Goal: Task Accomplishment & Management: Manage account settings

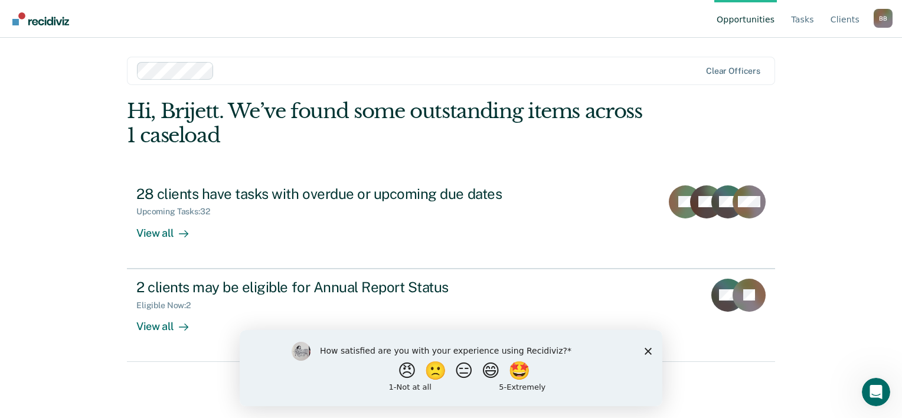
click at [647, 352] on polygon "Close survey" at bounding box center [647, 350] width 7 height 7
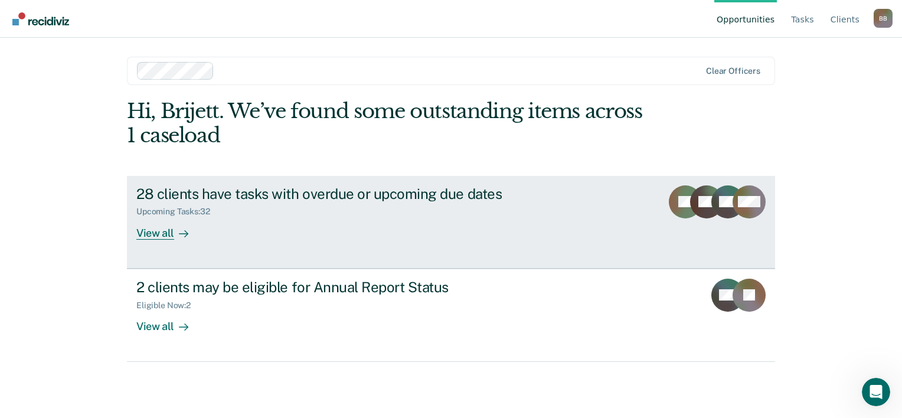
click at [400, 204] on div "Upcoming Tasks : 32" at bounding box center [343, 209] width 414 height 15
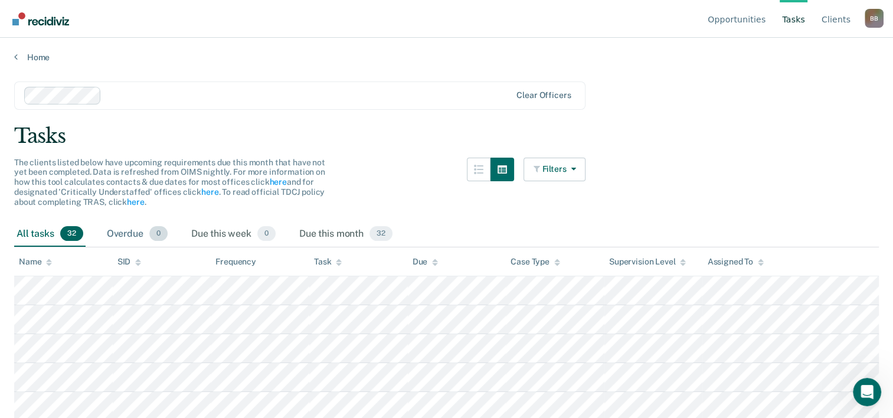
click at [127, 225] on div "Overdue 0" at bounding box center [136, 234] width 65 height 26
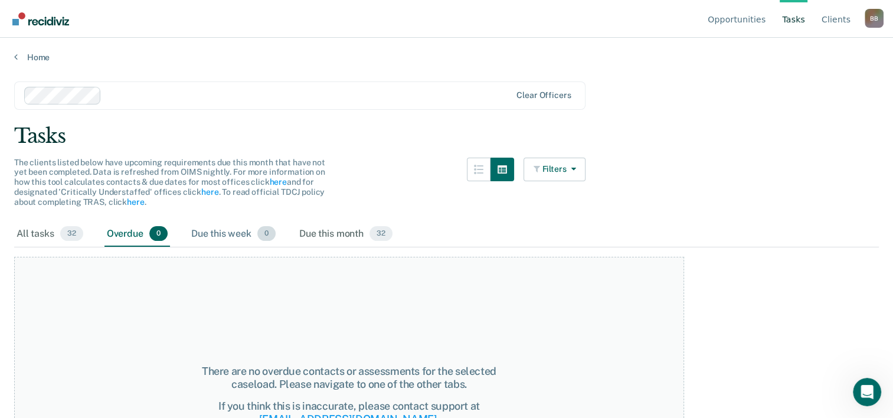
click at [230, 234] on div "Due this week 0" at bounding box center [233, 234] width 89 height 26
click at [307, 226] on div "Due this month 32" at bounding box center [346, 234] width 98 height 26
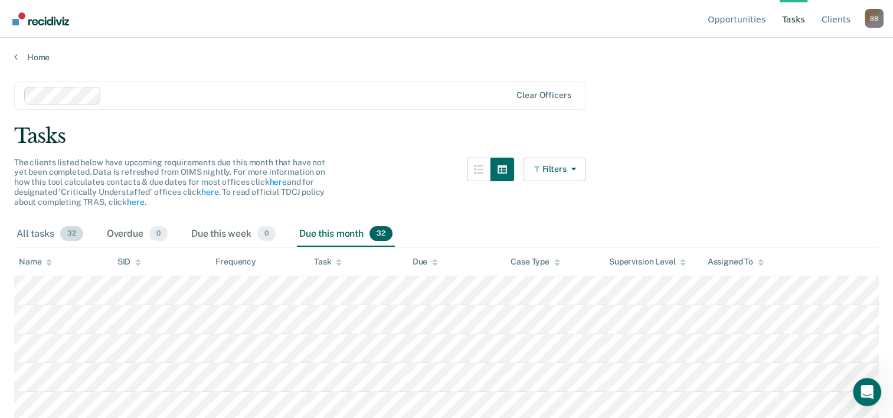
click at [14, 233] on div "All tasks 32" at bounding box center [49, 234] width 71 height 26
click at [753, 24] on link "Opportunities" at bounding box center [736, 19] width 63 height 38
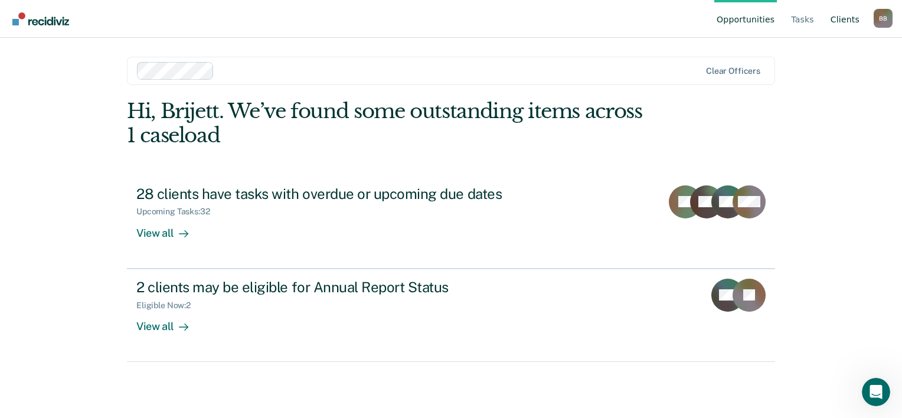
click at [840, 21] on link "Client s" at bounding box center [845, 19] width 34 height 38
